Goal: Task Accomplishment & Management: Use online tool/utility

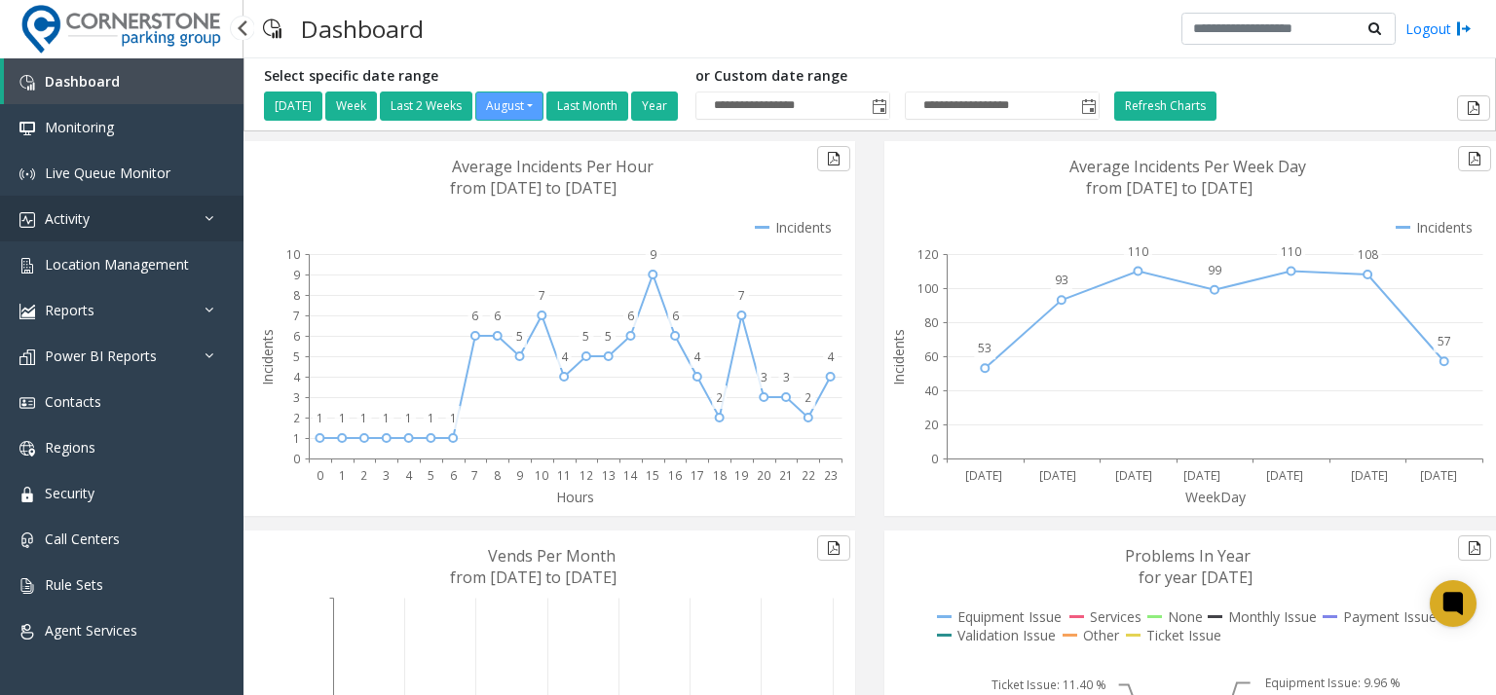
click at [152, 233] on link "Activity" at bounding box center [121, 219] width 243 height 46
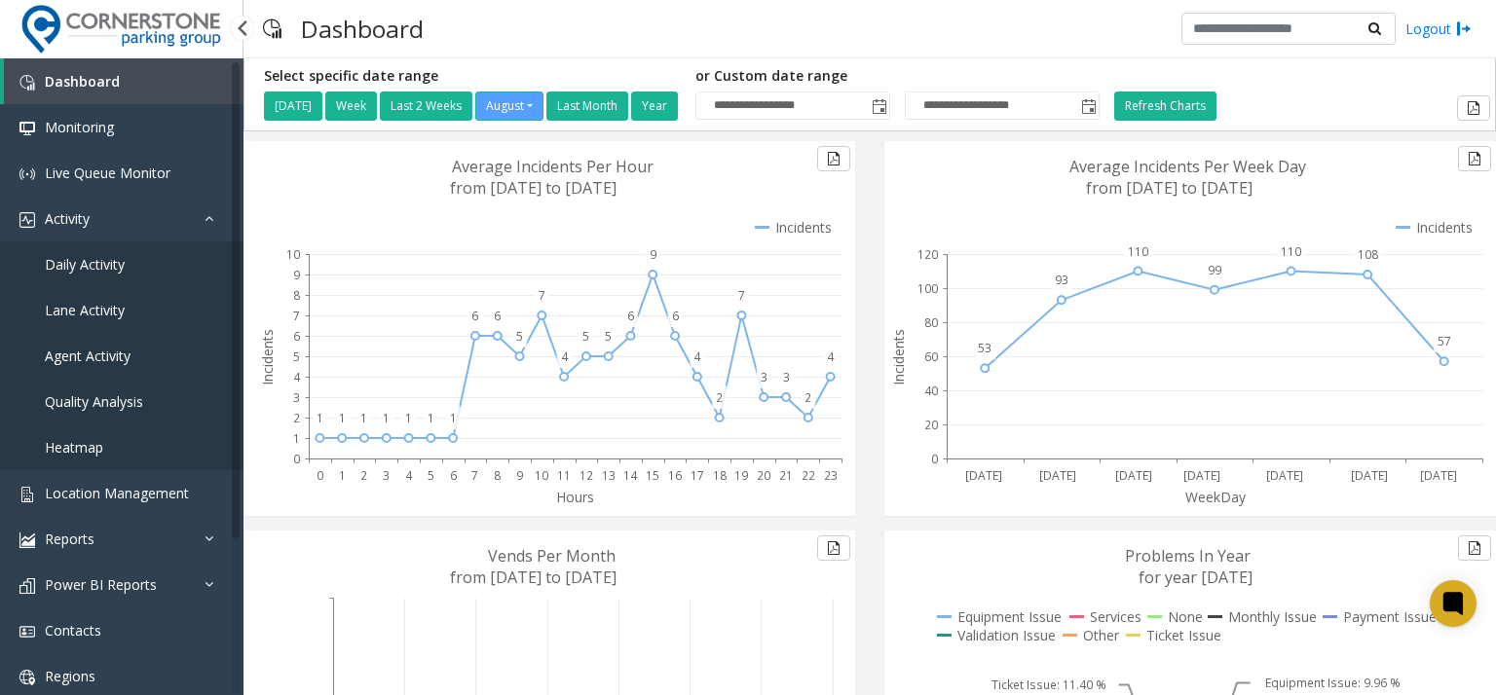
click at [152, 266] on link "Daily Activity" at bounding box center [121, 265] width 243 height 46
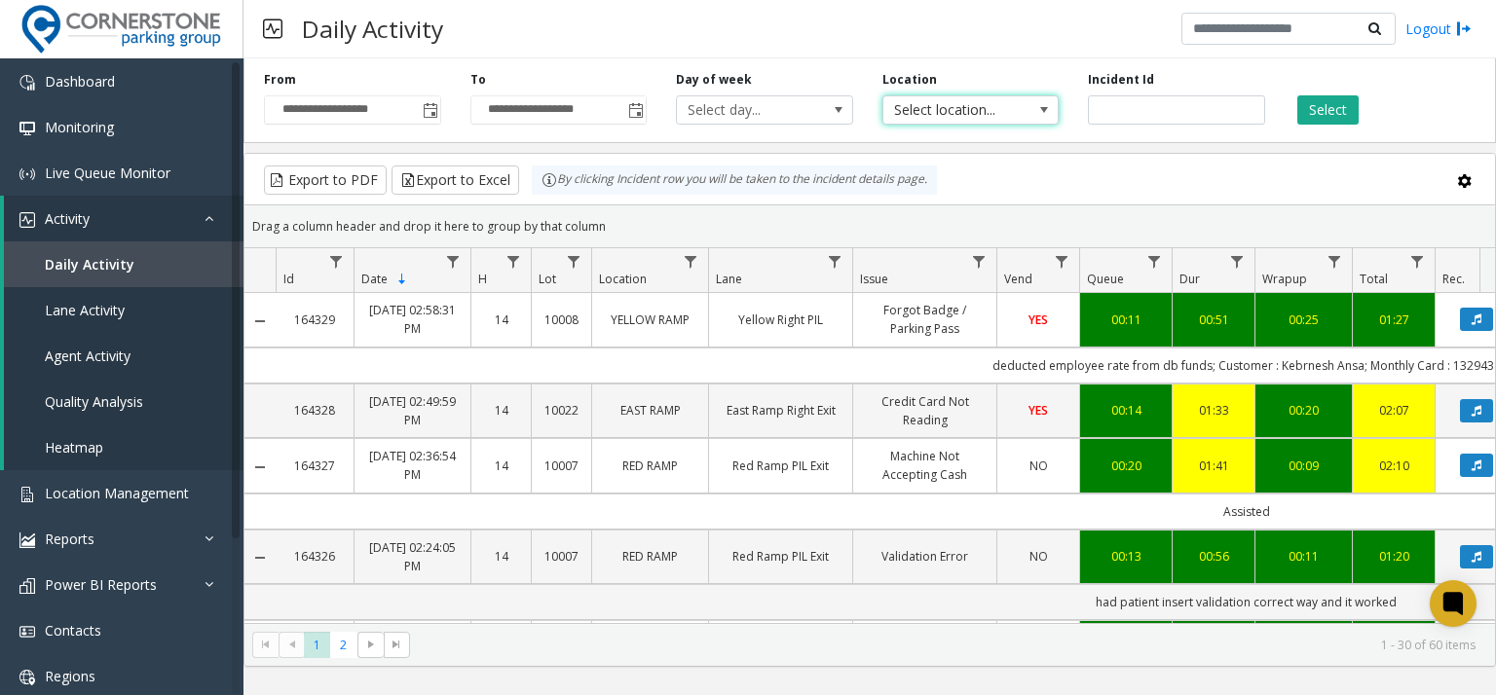
click at [896, 116] on span "Select location..." at bounding box center [953, 109] width 140 height 27
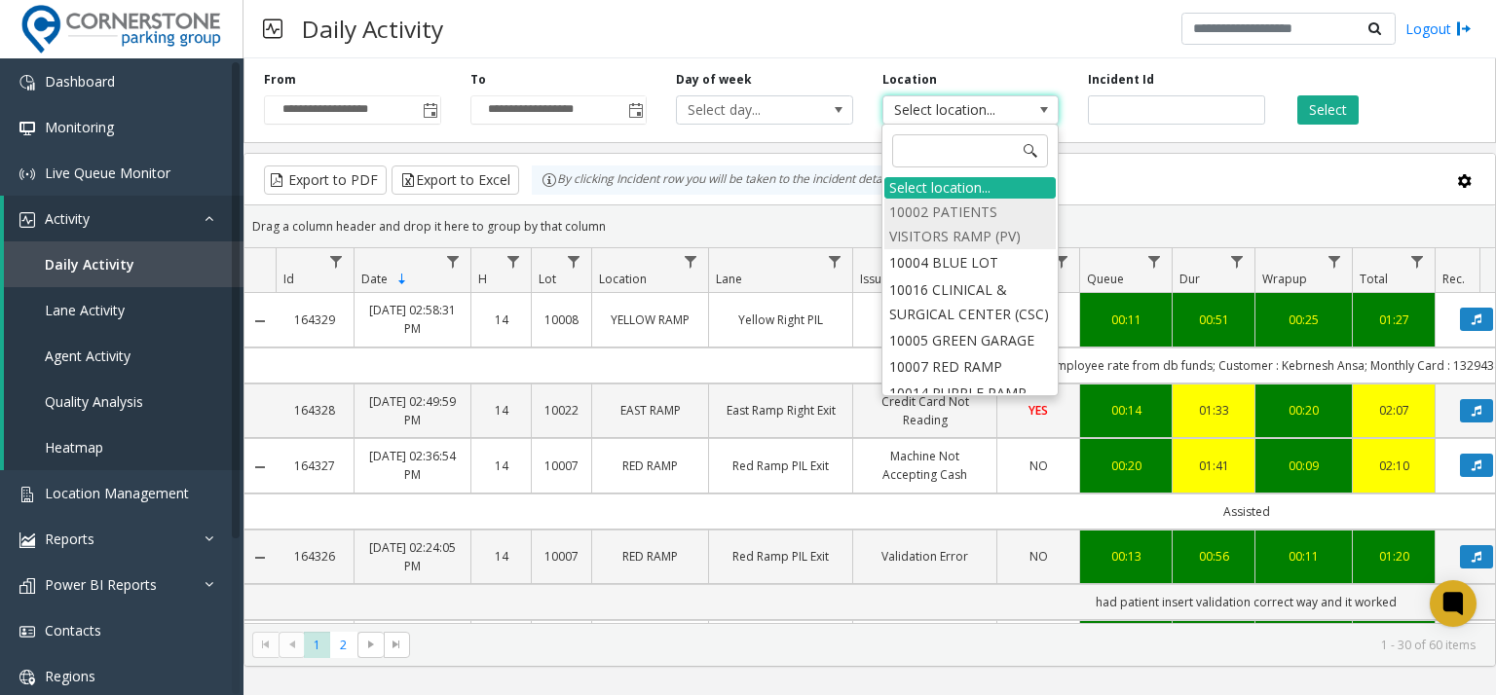
click at [946, 225] on li "10002 PATIENTS VISITORS RAMP (PV)" at bounding box center [969, 224] width 171 height 51
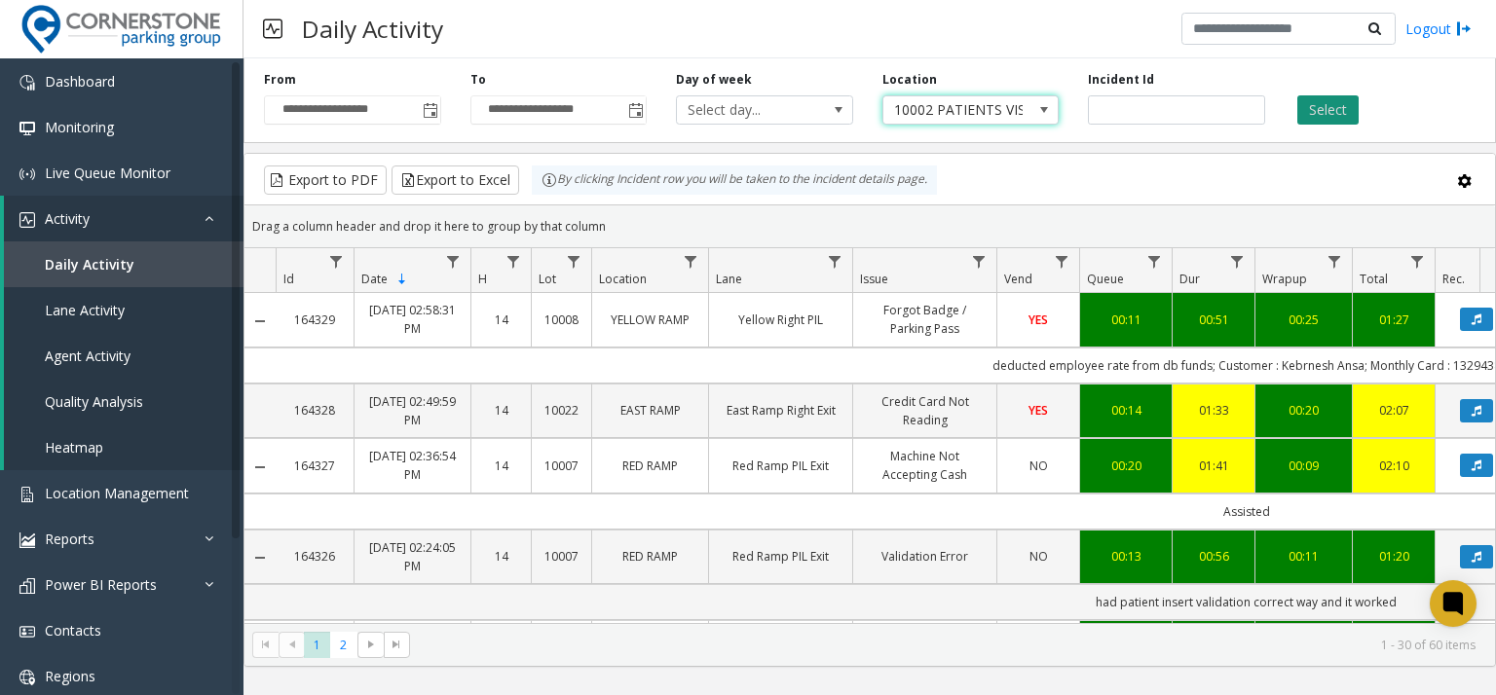
click at [1324, 95] on button "Select" at bounding box center [1327, 109] width 61 height 29
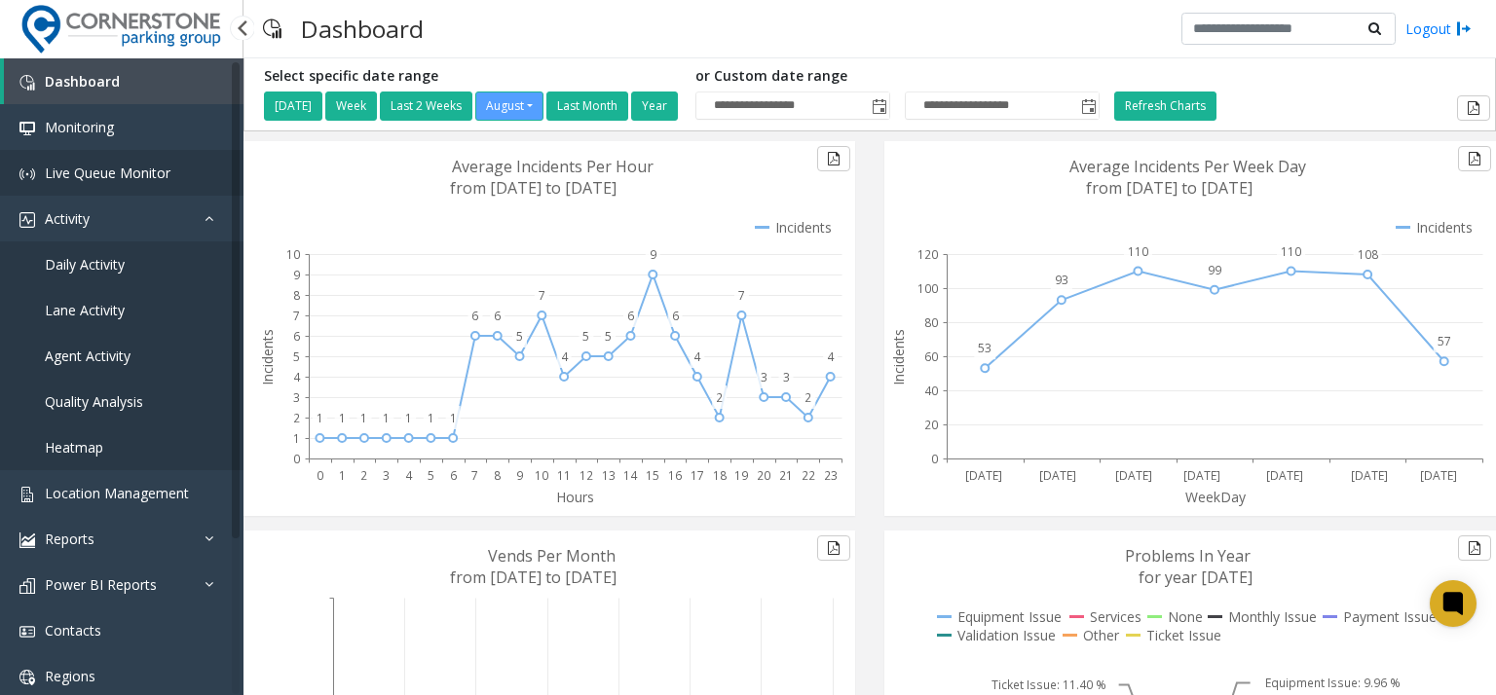
click at [105, 172] on span "Live Queue Monitor" at bounding box center [108, 173] width 126 height 19
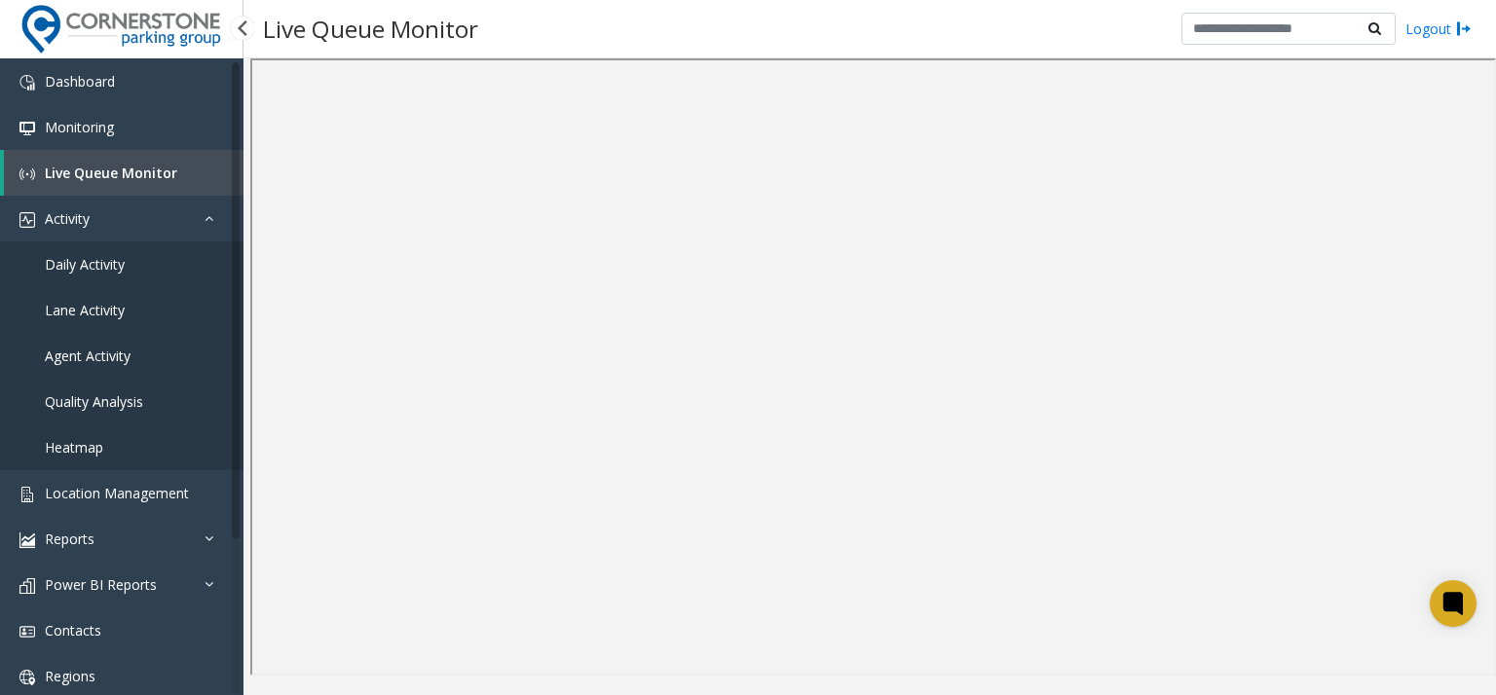
click at [93, 260] on span "Daily Activity" at bounding box center [85, 264] width 80 height 19
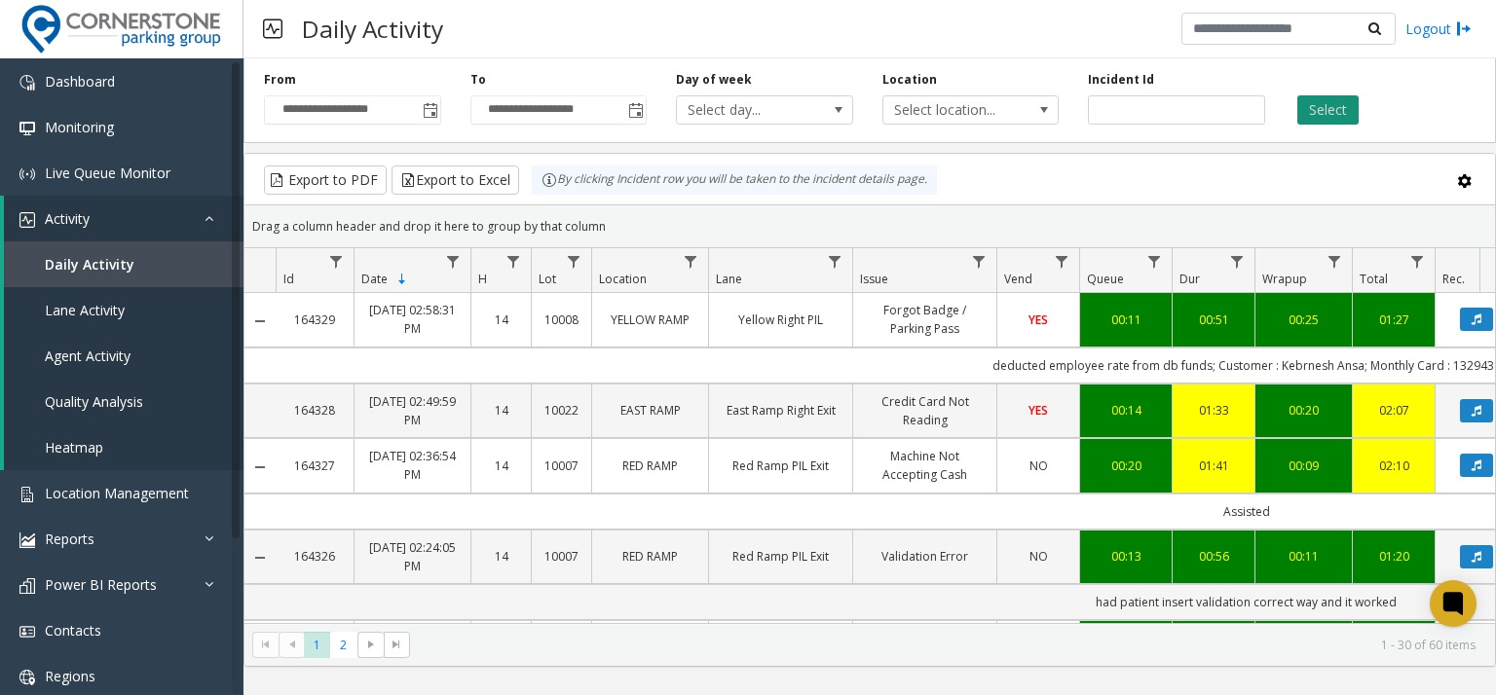
click at [1309, 102] on button "Select" at bounding box center [1327, 109] width 61 height 29
click at [1453, 172] on button at bounding box center [1465, 181] width 40 height 40
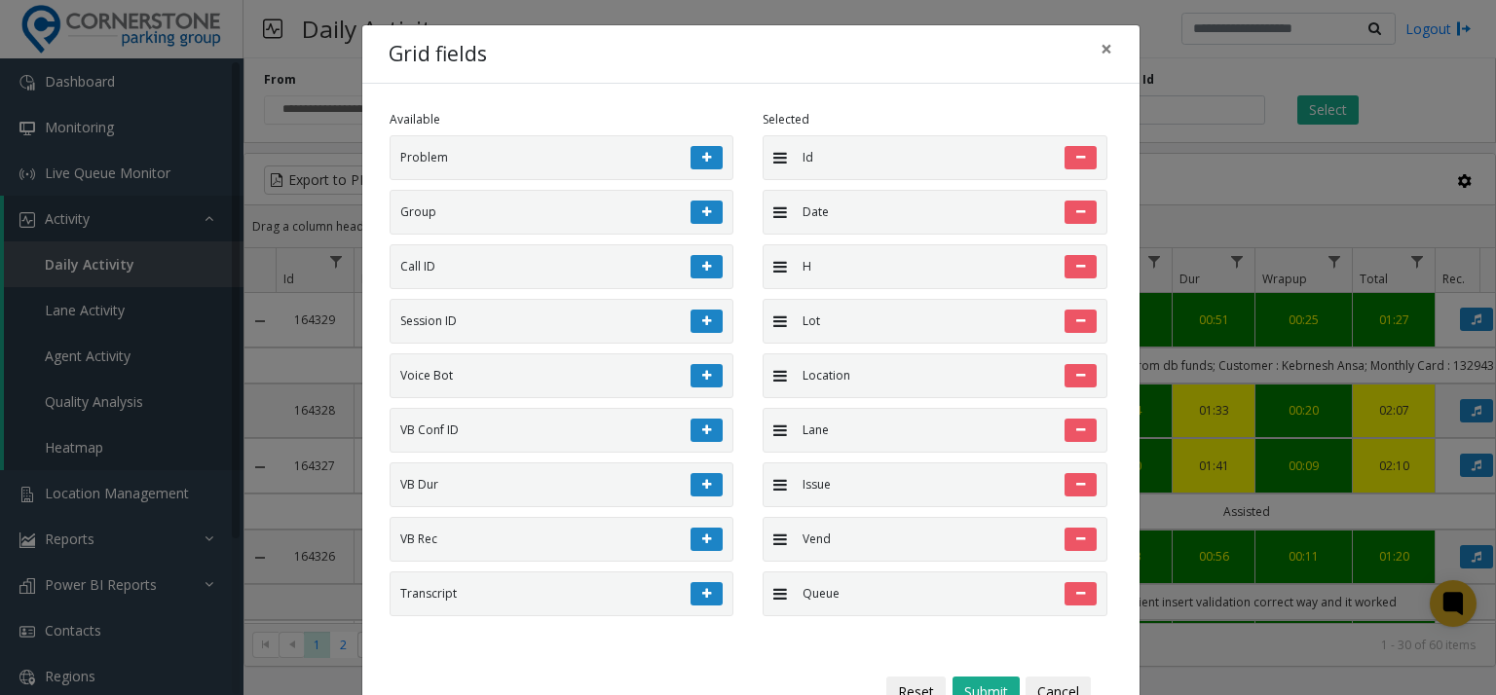
click at [1362, 120] on div "Grid fields × Available Problem Group Call ID Session ID Voice Bot VB Conf ID V…" at bounding box center [748, 347] width 1496 height 695
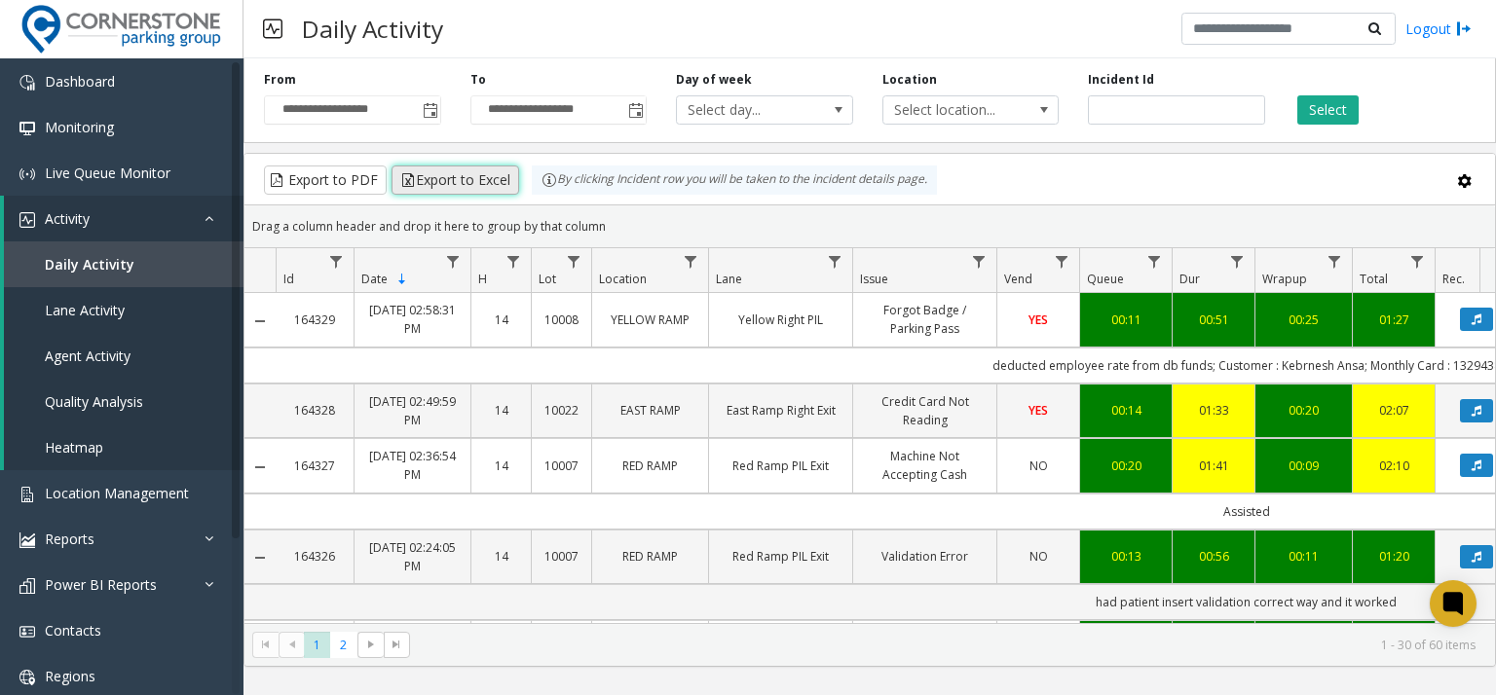
click at [438, 174] on button "Export to Excel" at bounding box center [455, 180] width 128 height 29
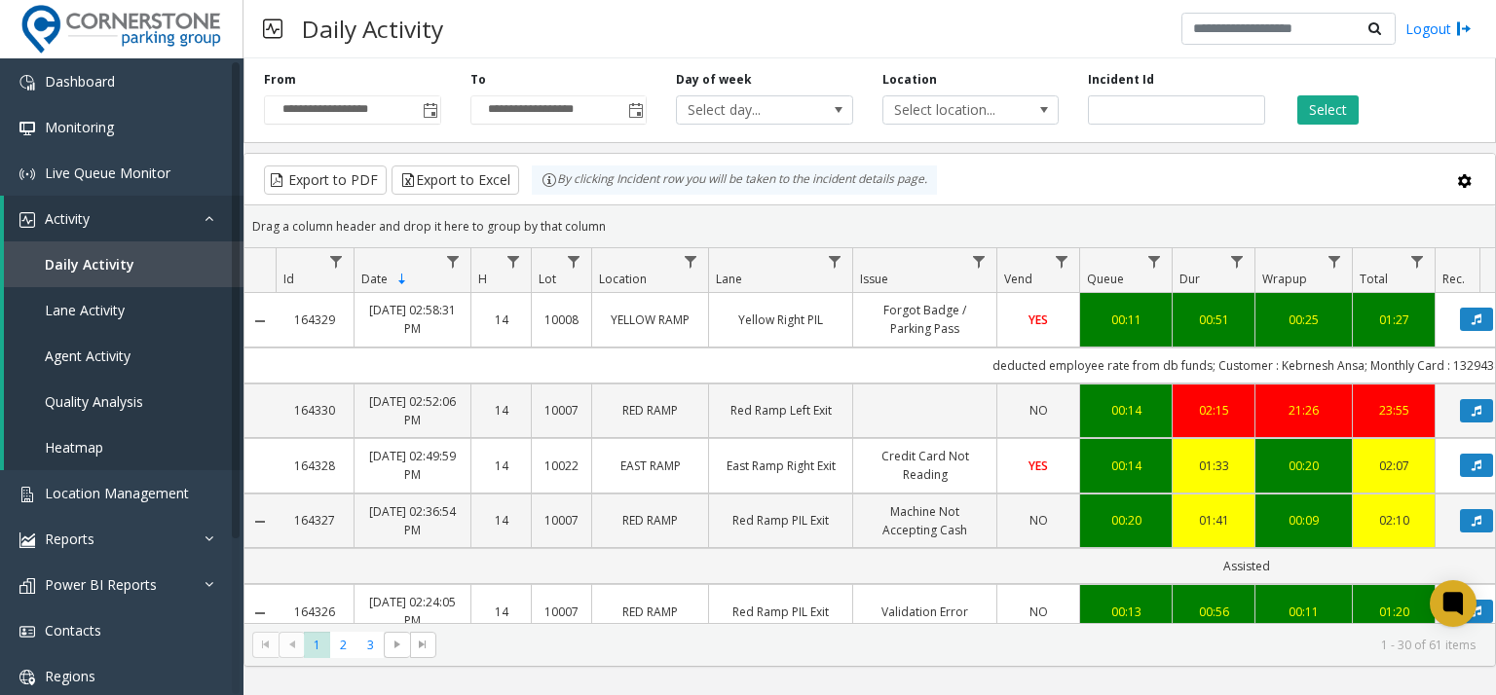
click at [991, 61] on div "**********" at bounding box center [869, 97] width 1252 height 93
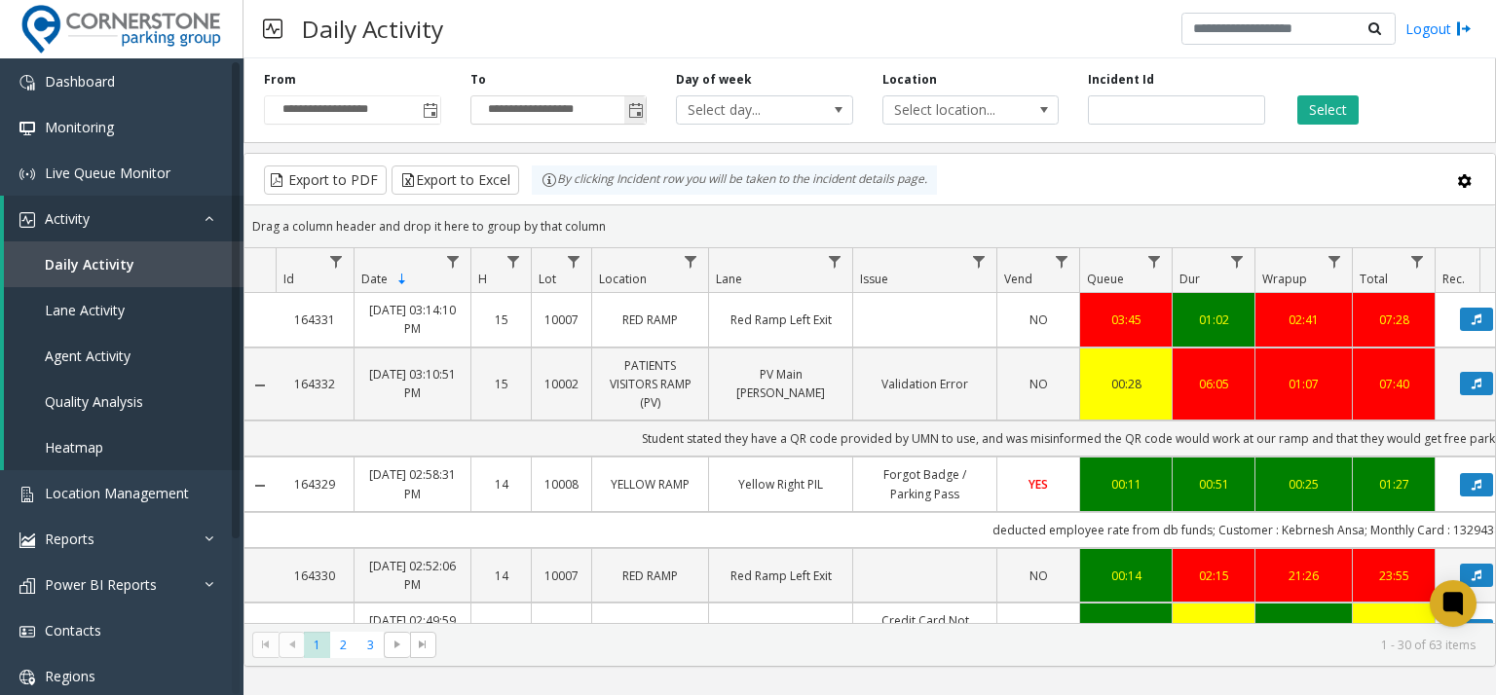
click at [635, 102] on span "Toggle popup" at bounding box center [634, 109] width 21 height 31
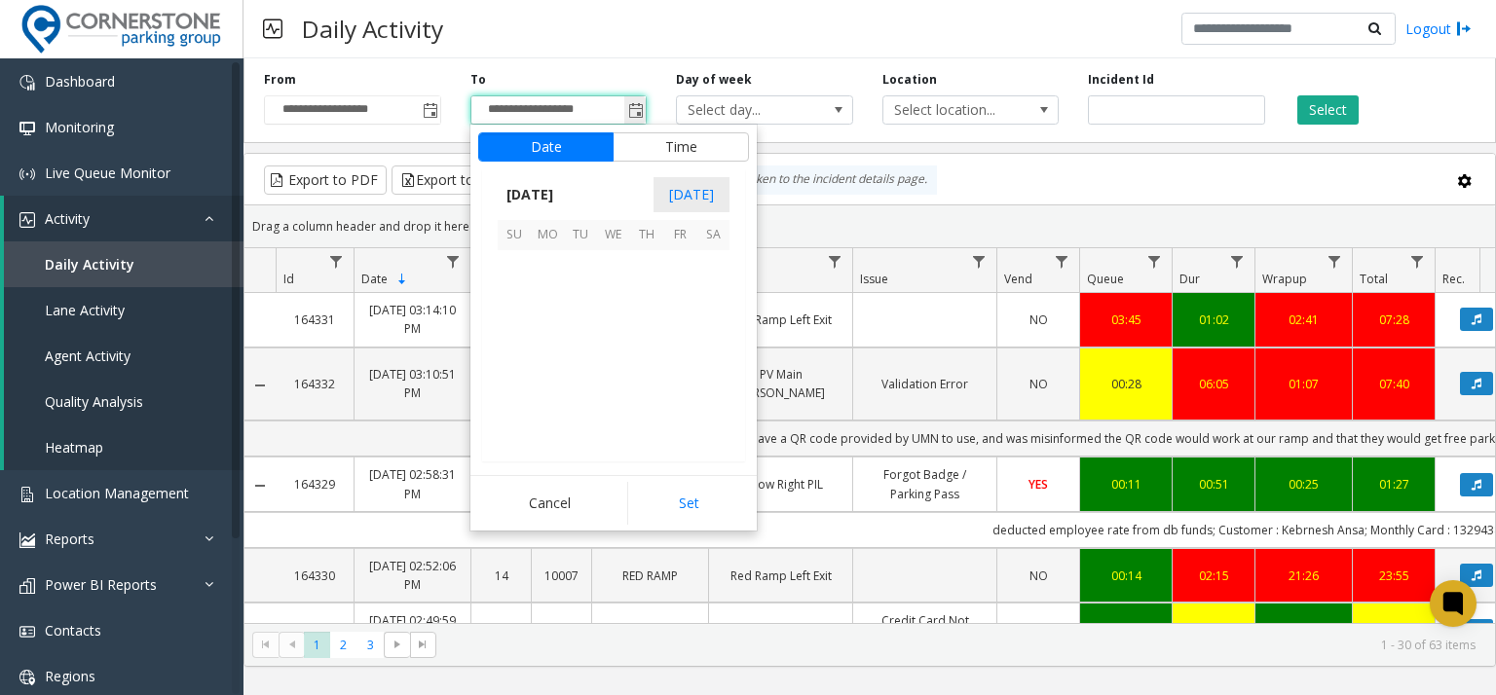
scroll to position [29, 0]
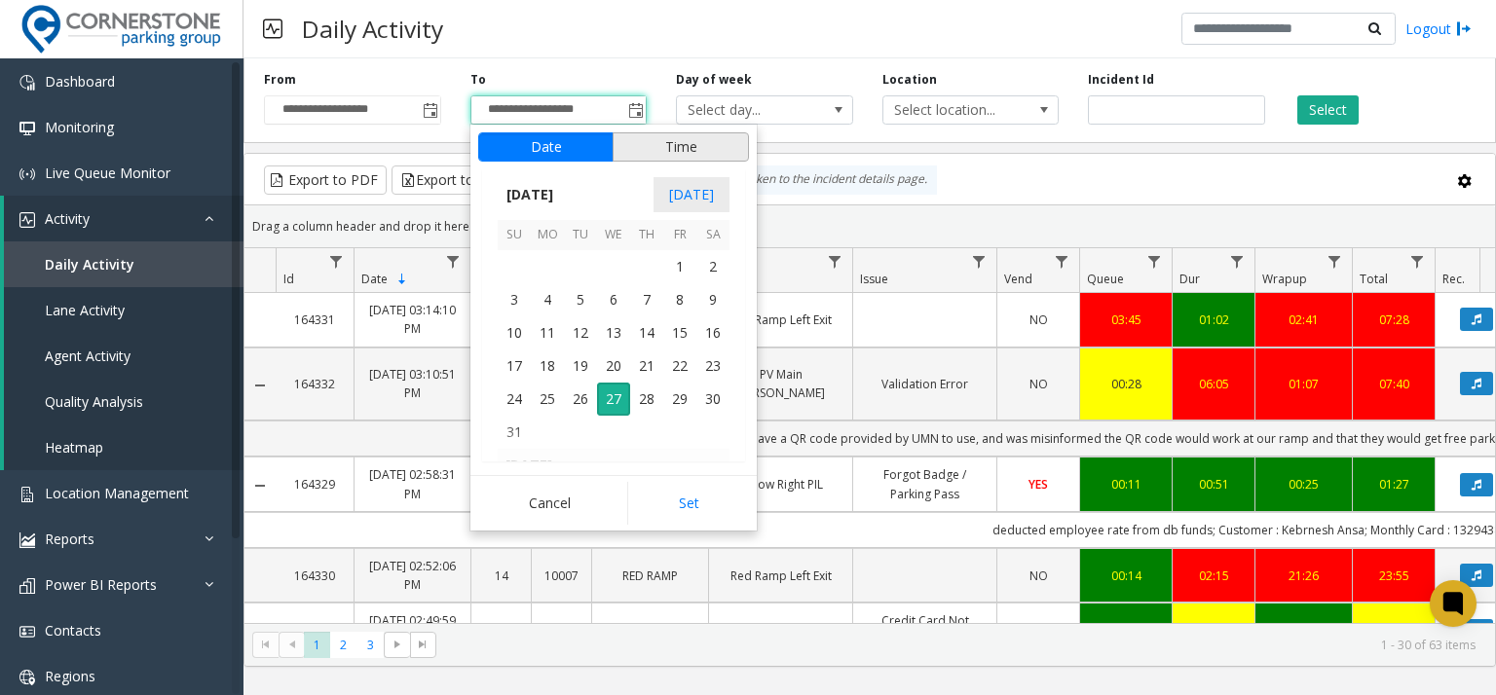
click at [644, 146] on button "Time" at bounding box center [681, 146] width 136 height 29
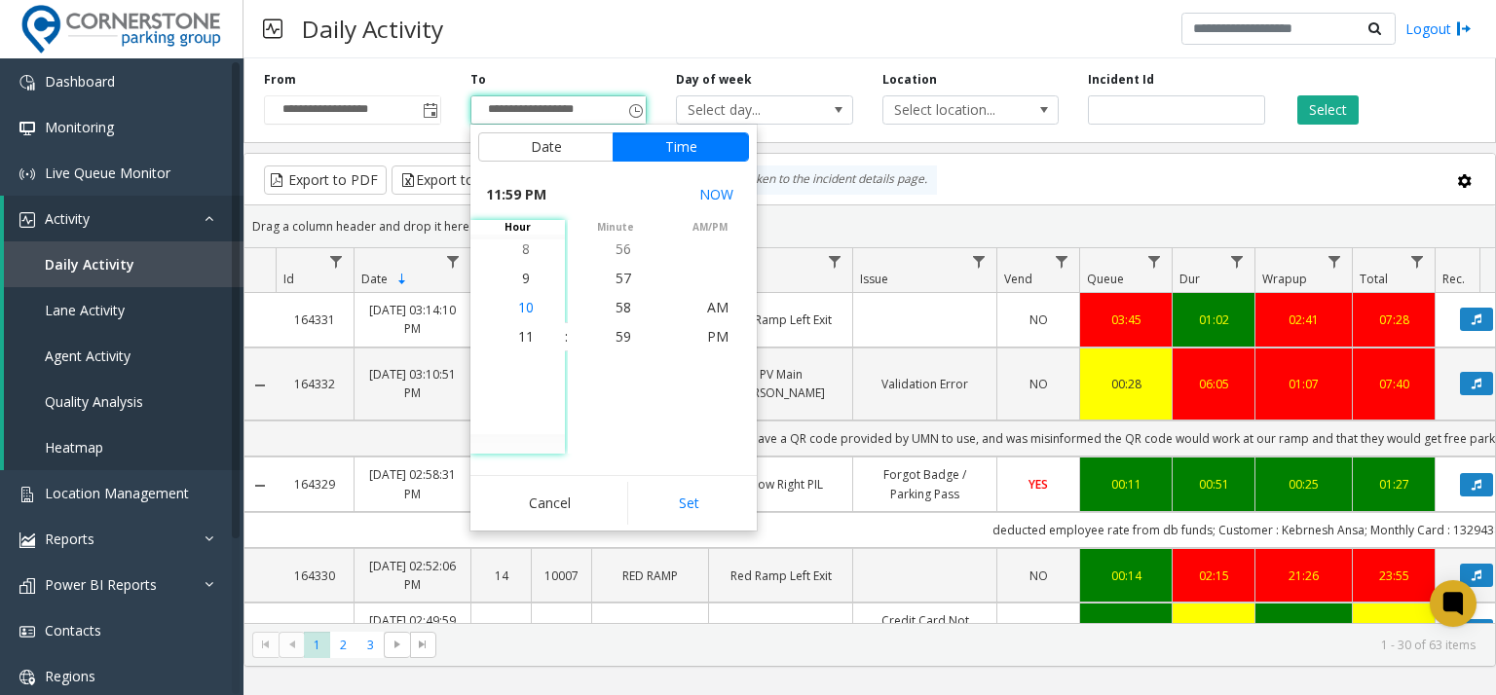
click at [519, 304] on span "10" at bounding box center [526, 307] width 16 height 19
click at [618, 339] on span "59" at bounding box center [623, 336] width 16 height 19
click at [729, 296] on li "AM" at bounding box center [718, 307] width 68 height 29
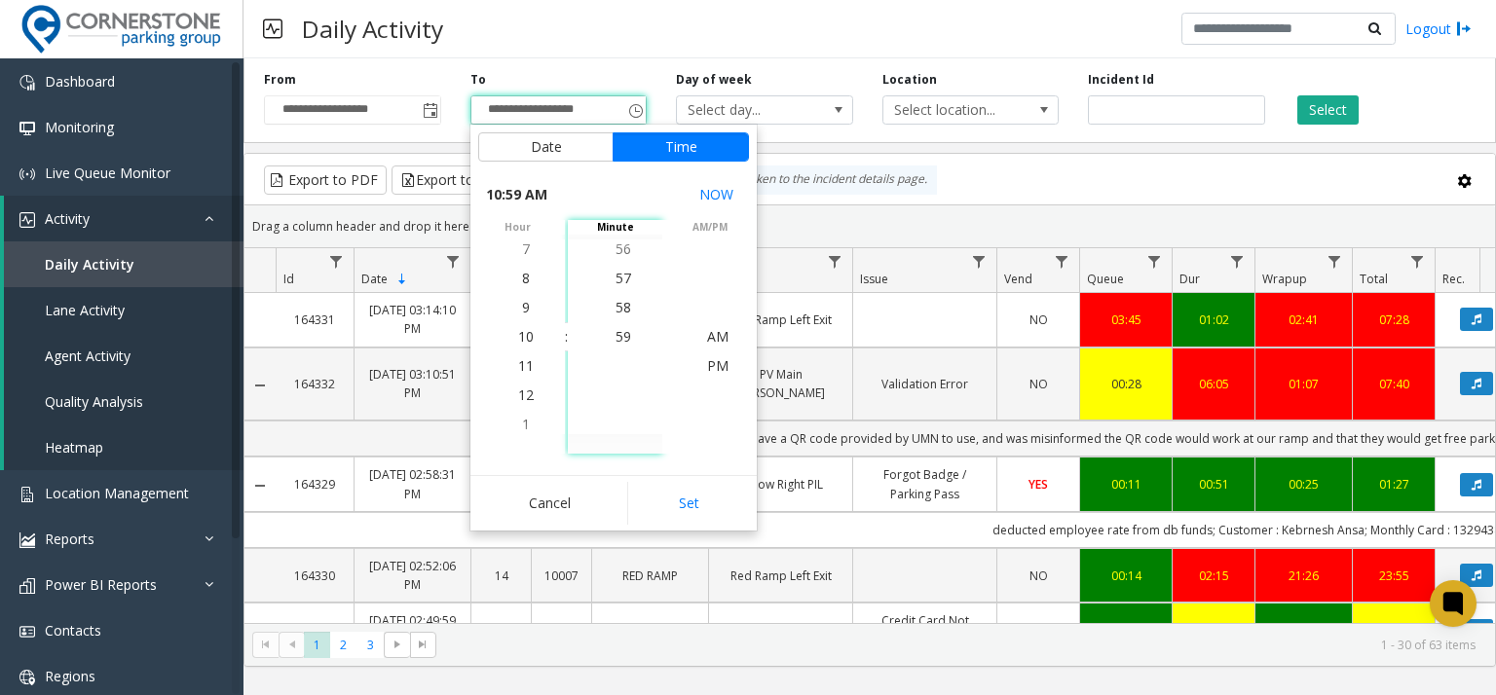
click at [641, 495] on button "Set" at bounding box center [688, 503] width 123 height 43
type input "**********"
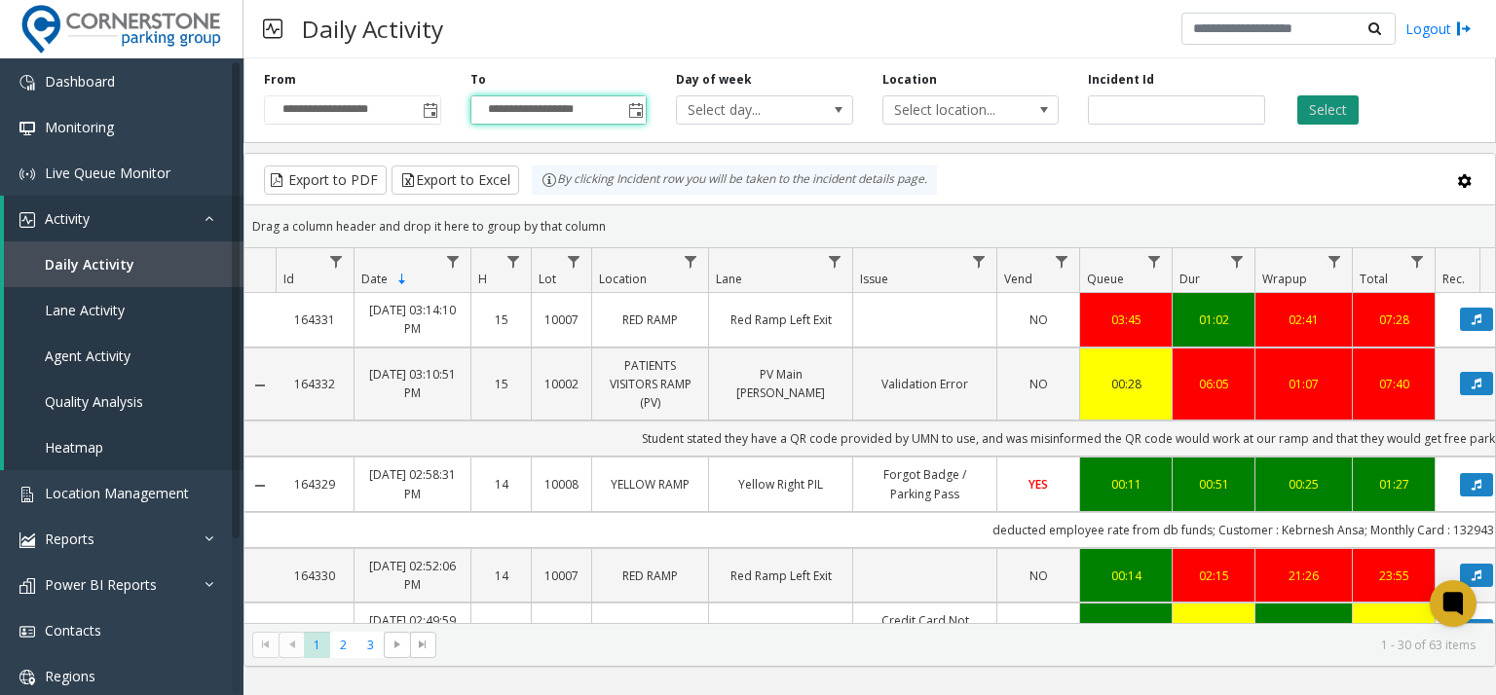
click at [1300, 106] on button "Select" at bounding box center [1327, 109] width 61 height 29
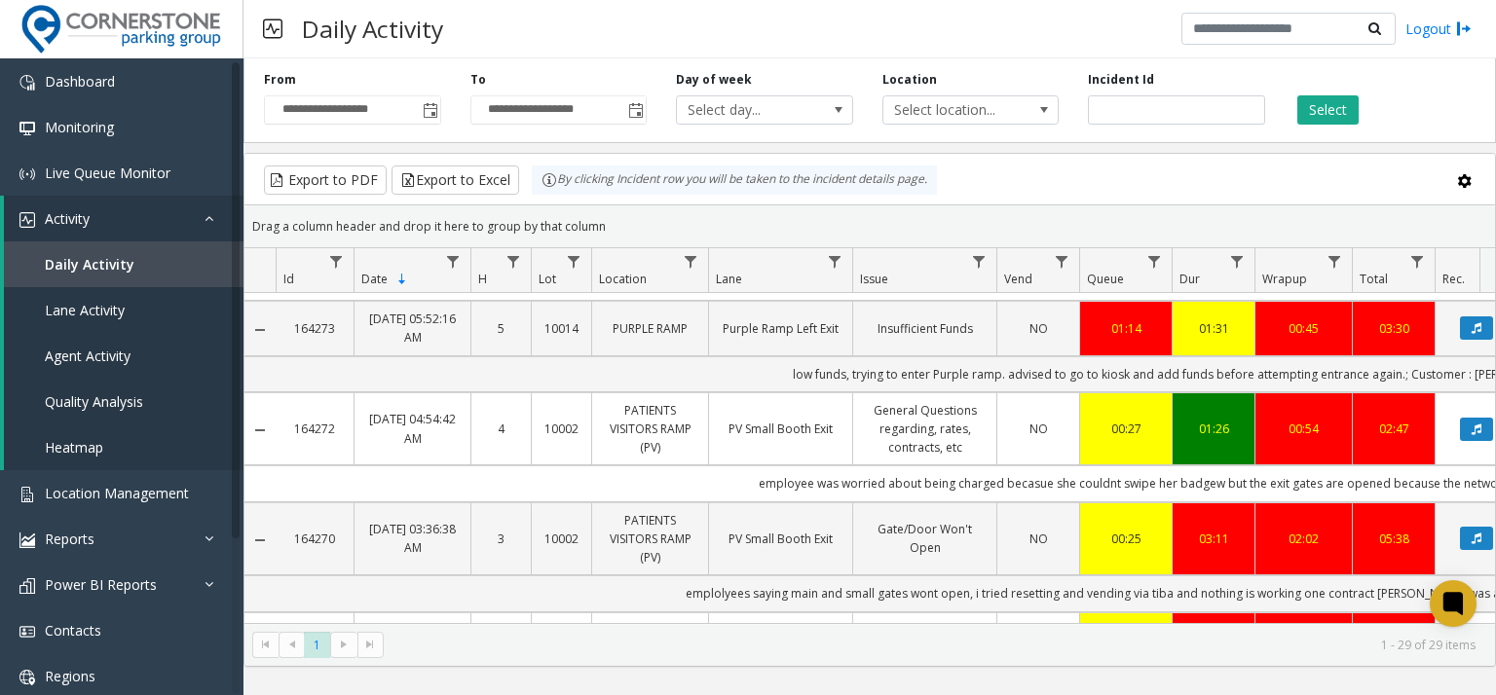
scroll to position [2312, 0]
